Goal: Task Accomplishment & Management: Use online tool/utility

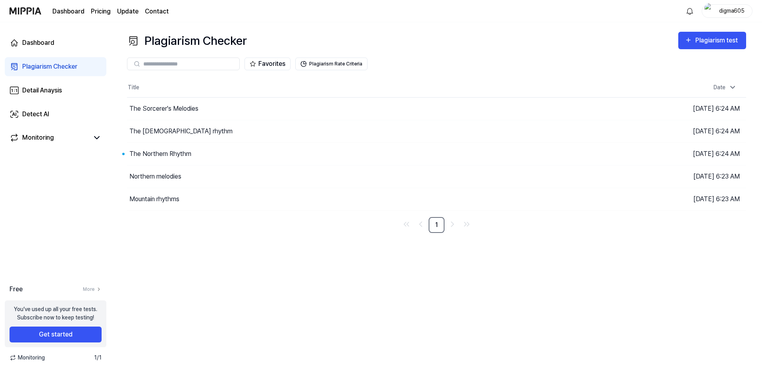
click at [741, 10] on div "digma605" at bounding box center [732, 10] width 31 height 9
click at [693, 74] on button "Log out" at bounding box center [701, 72] width 91 height 8
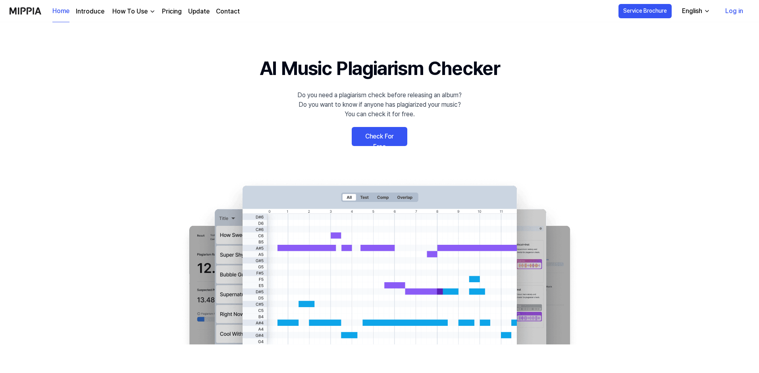
click at [733, 12] on link "Log in" at bounding box center [734, 11] width 31 height 22
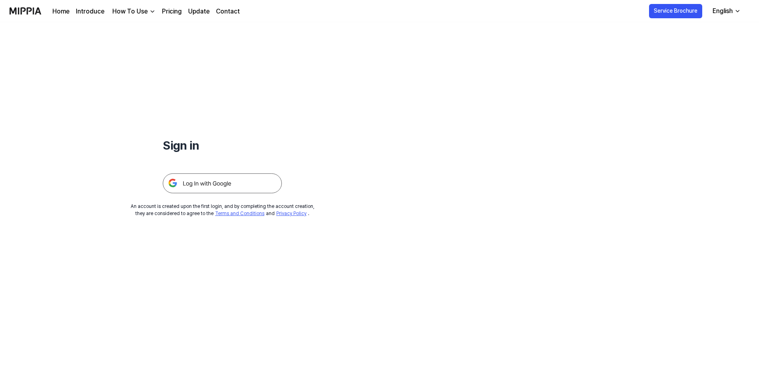
click at [225, 186] on img at bounding box center [222, 184] width 119 height 20
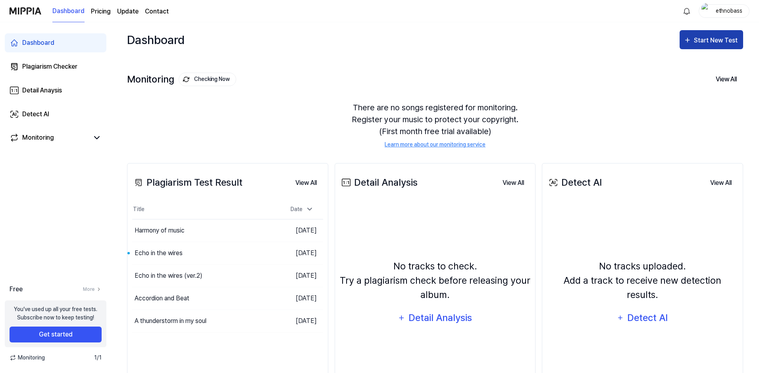
click at [702, 43] on div "Start New Test" at bounding box center [716, 40] width 45 height 10
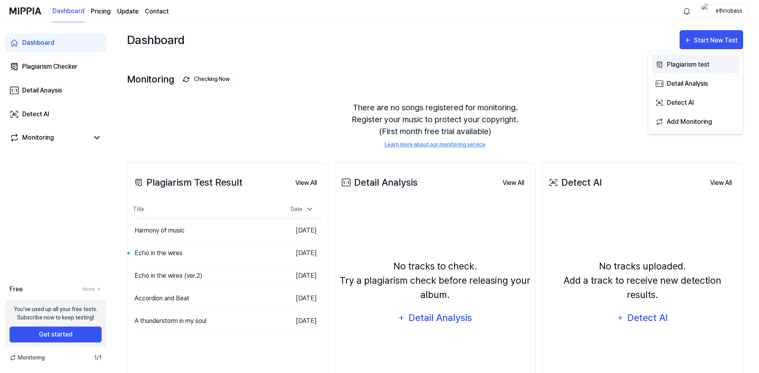
click at [688, 68] on div "Plagiarism test" at bounding box center [701, 65] width 69 height 10
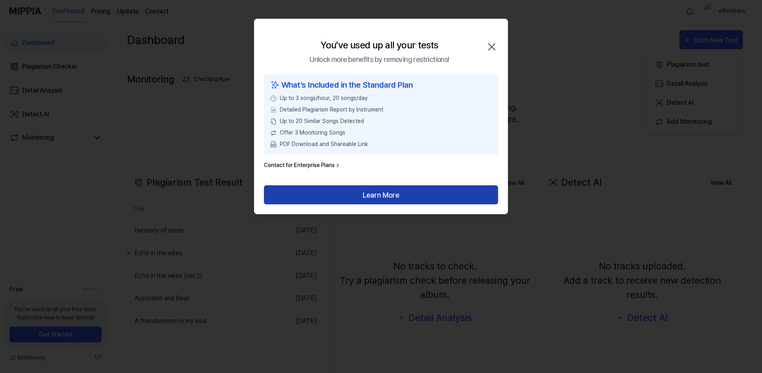
click at [398, 196] on button "Learn More" at bounding box center [381, 194] width 234 height 19
